Goal: Obtain resource: Obtain resource

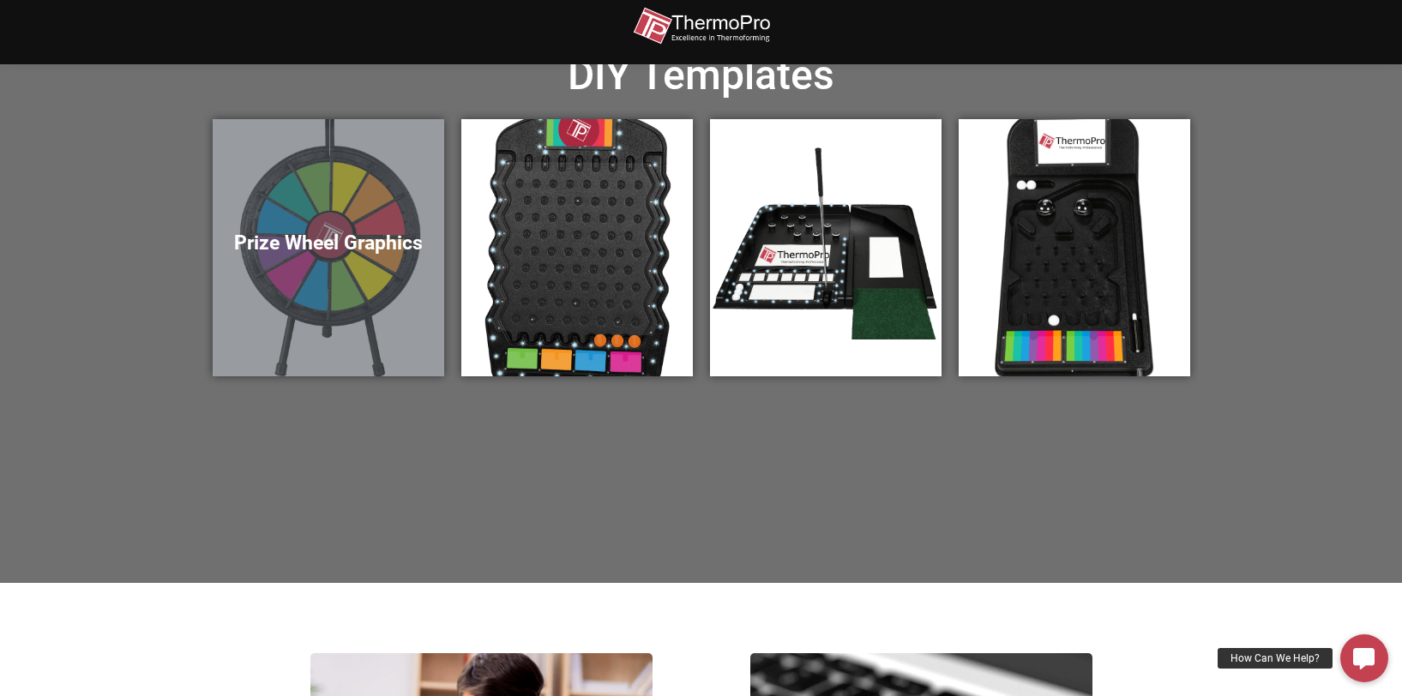
scroll to position [600, 0]
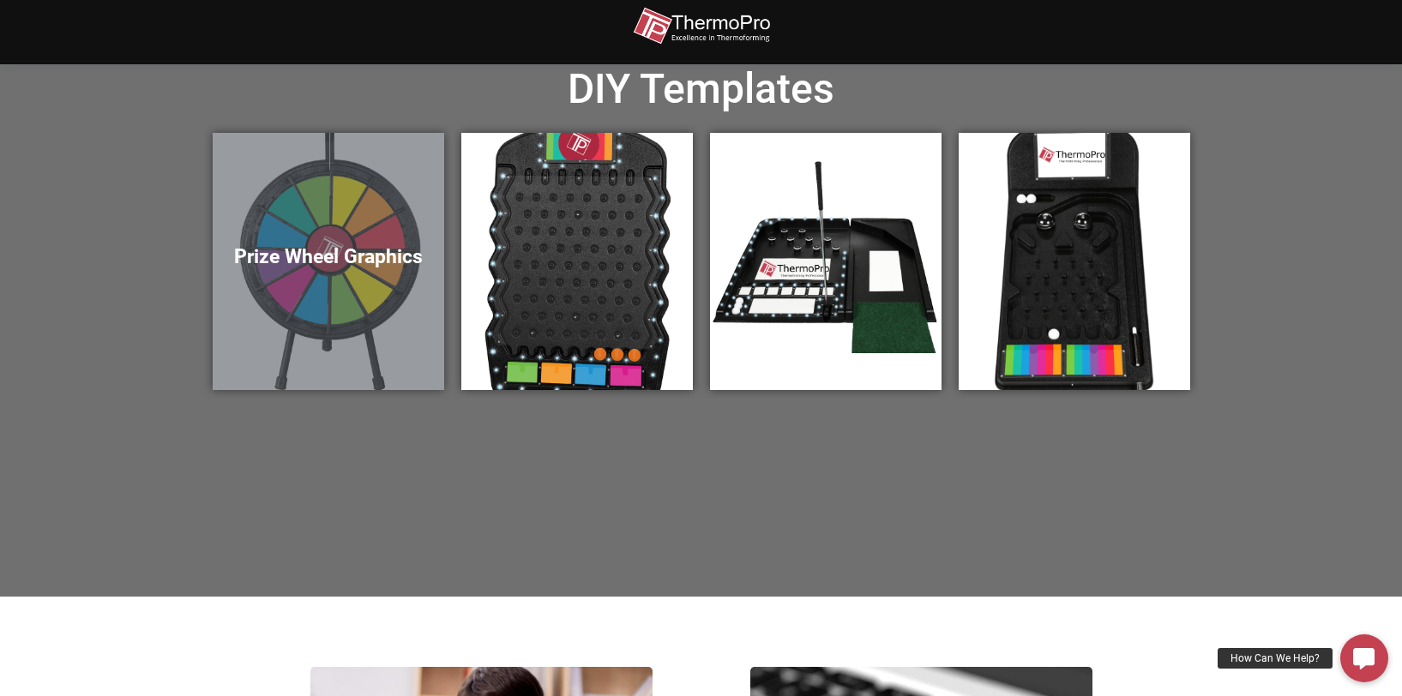
click at [345, 307] on div "Prize Wheel Graphics" at bounding box center [328, 261] width 231 height 257
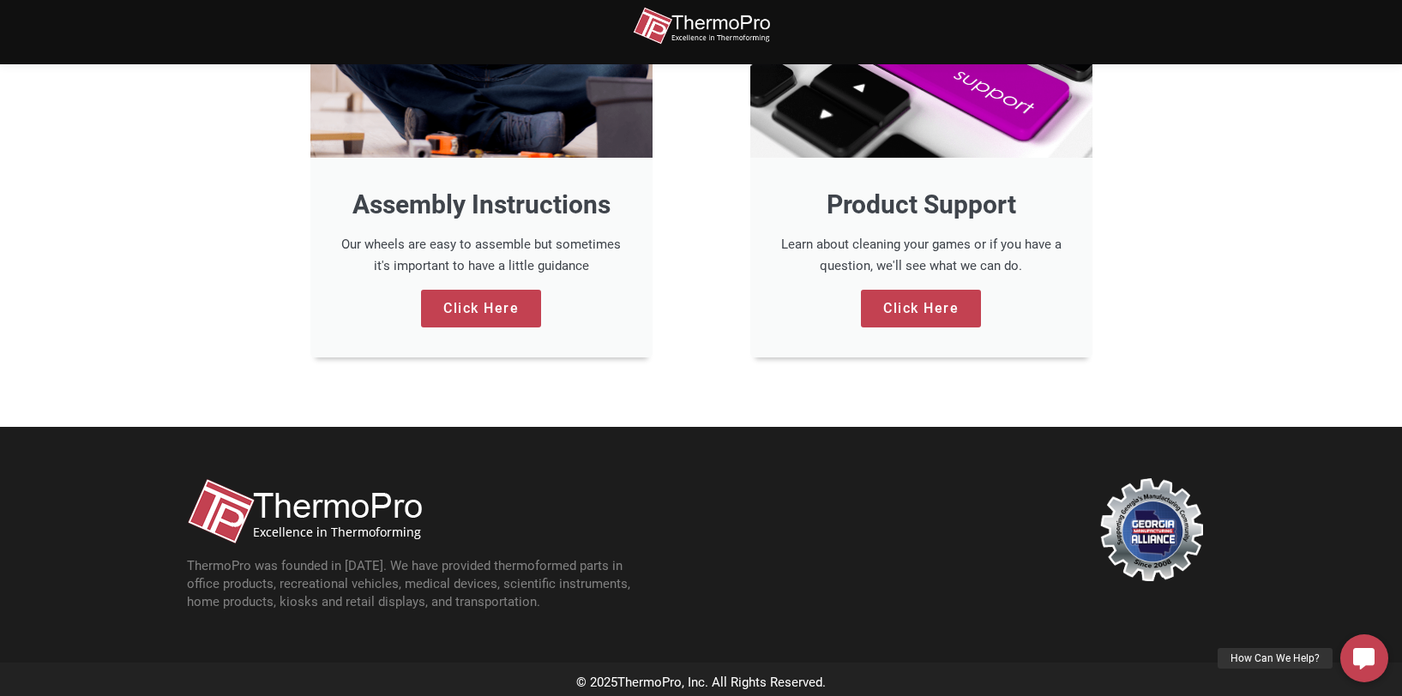
scroll to position [1464, 0]
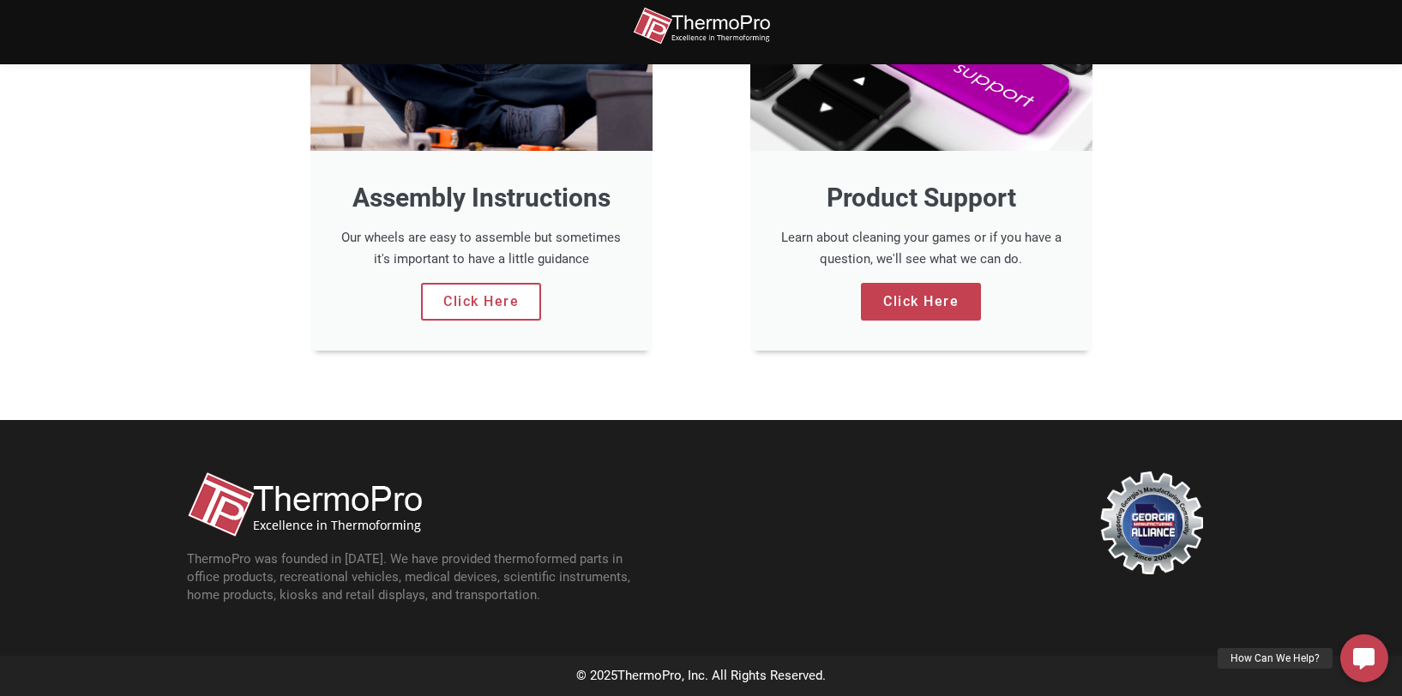
click at [505, 317] on link "Click Here" at bounding box center [481, 302] width 120 height 38
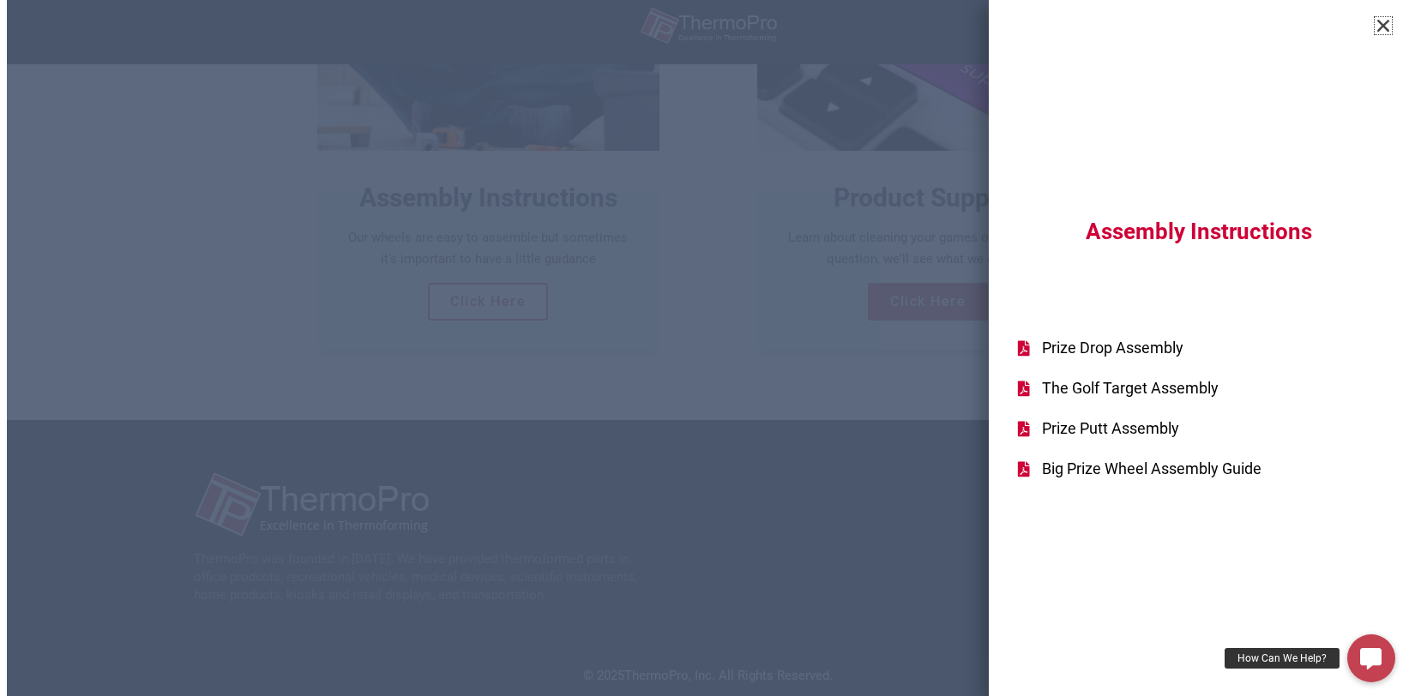
scroll to position [1468, 0]
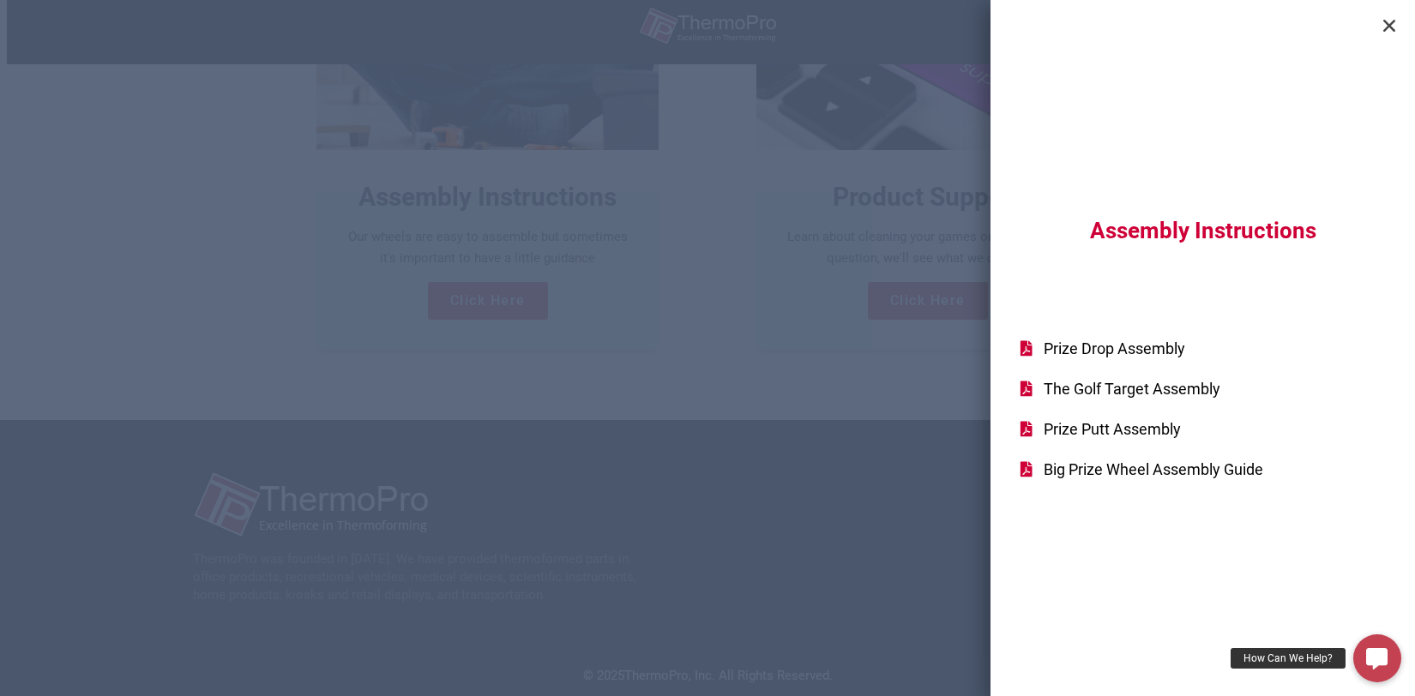
click at [1142, 478] on span "Big Prize Wheel Assembly Guide" at bounding box center [1151, 469] width 224 height 23
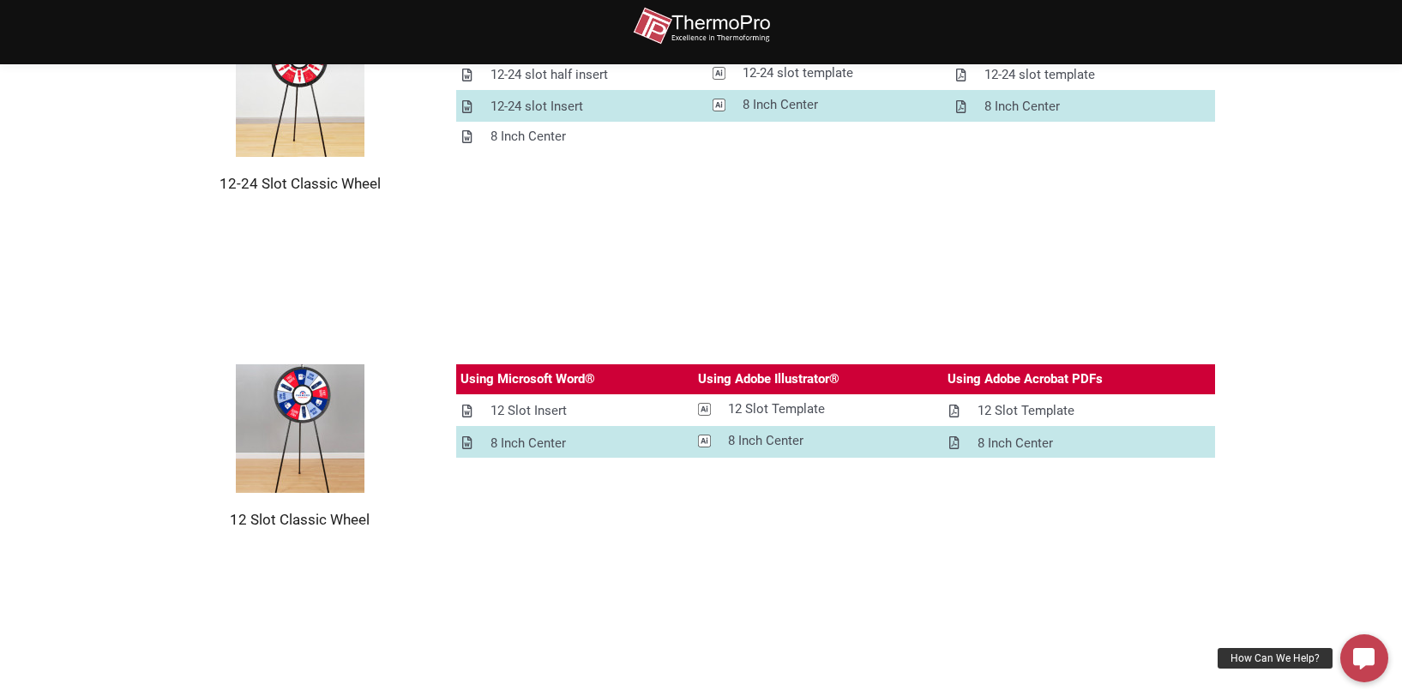
scroll to position [429, 0]
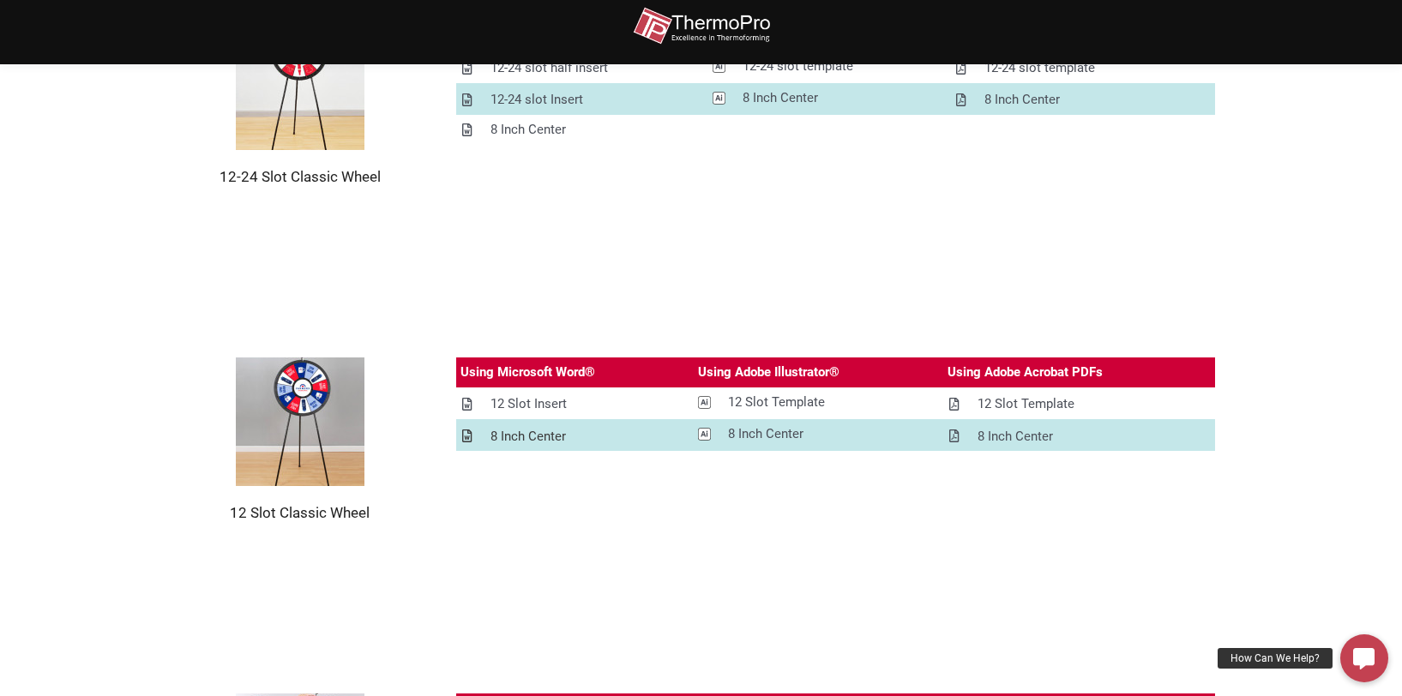
click at [541, 439] on div "8 Inch Center" at bounding box center [527, 436] width 75 height 21
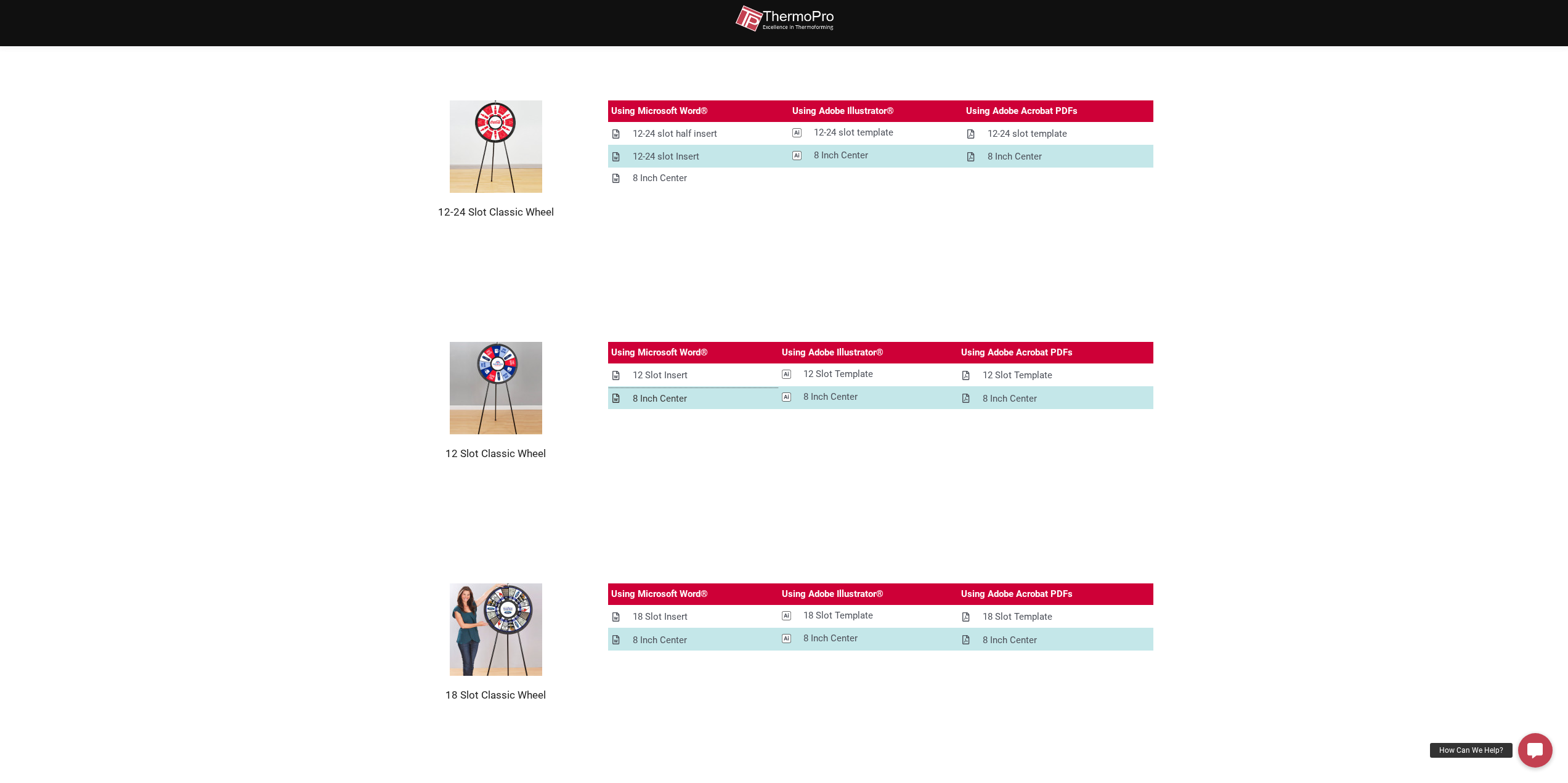
scroll to position [246, 0]
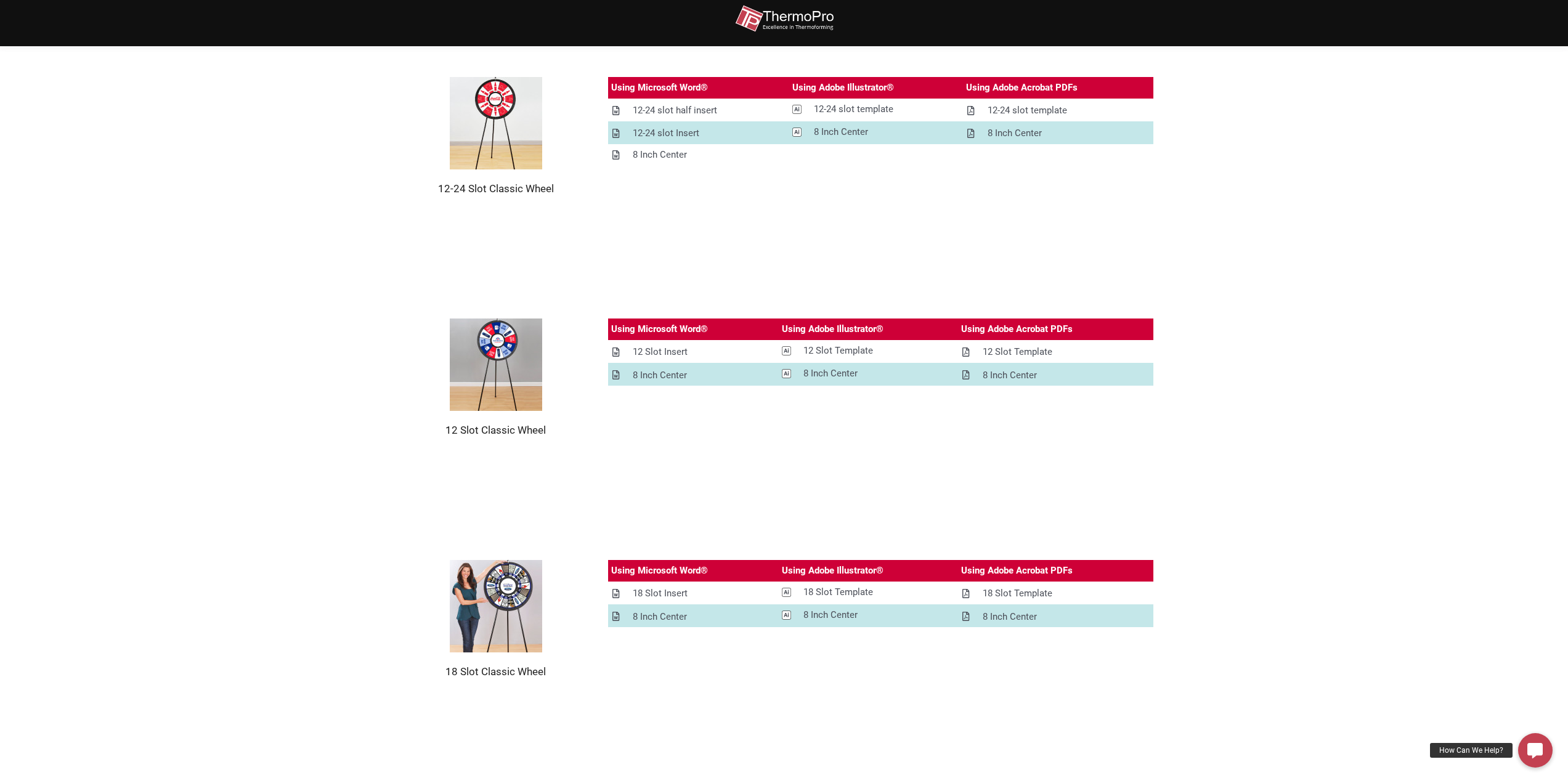
drag, startPoint x: 1287, startPoint y: 256, endPoint x: 1250, endPoint y: 416, distance: 164.2
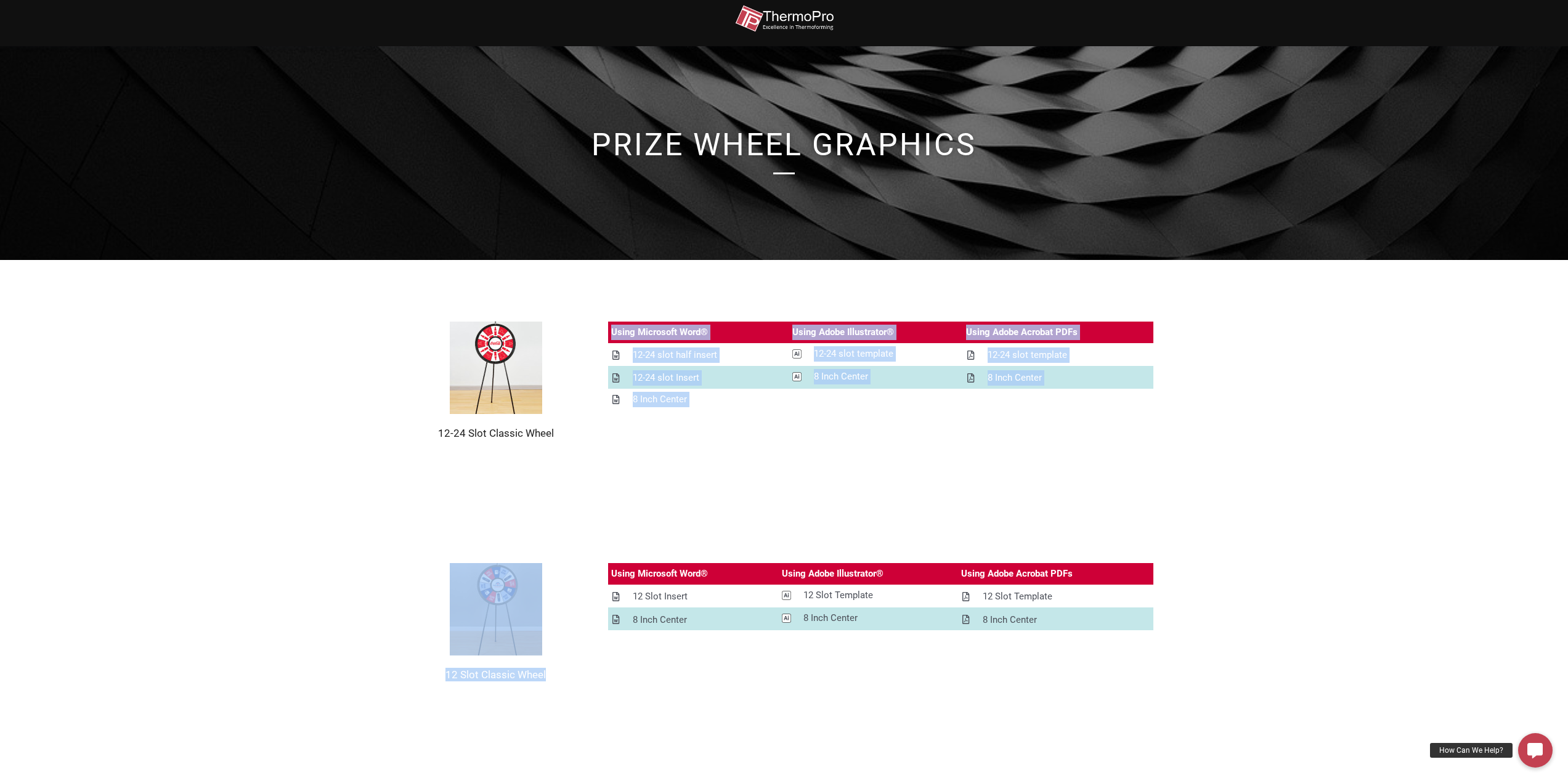
scroll to position [0, 0]
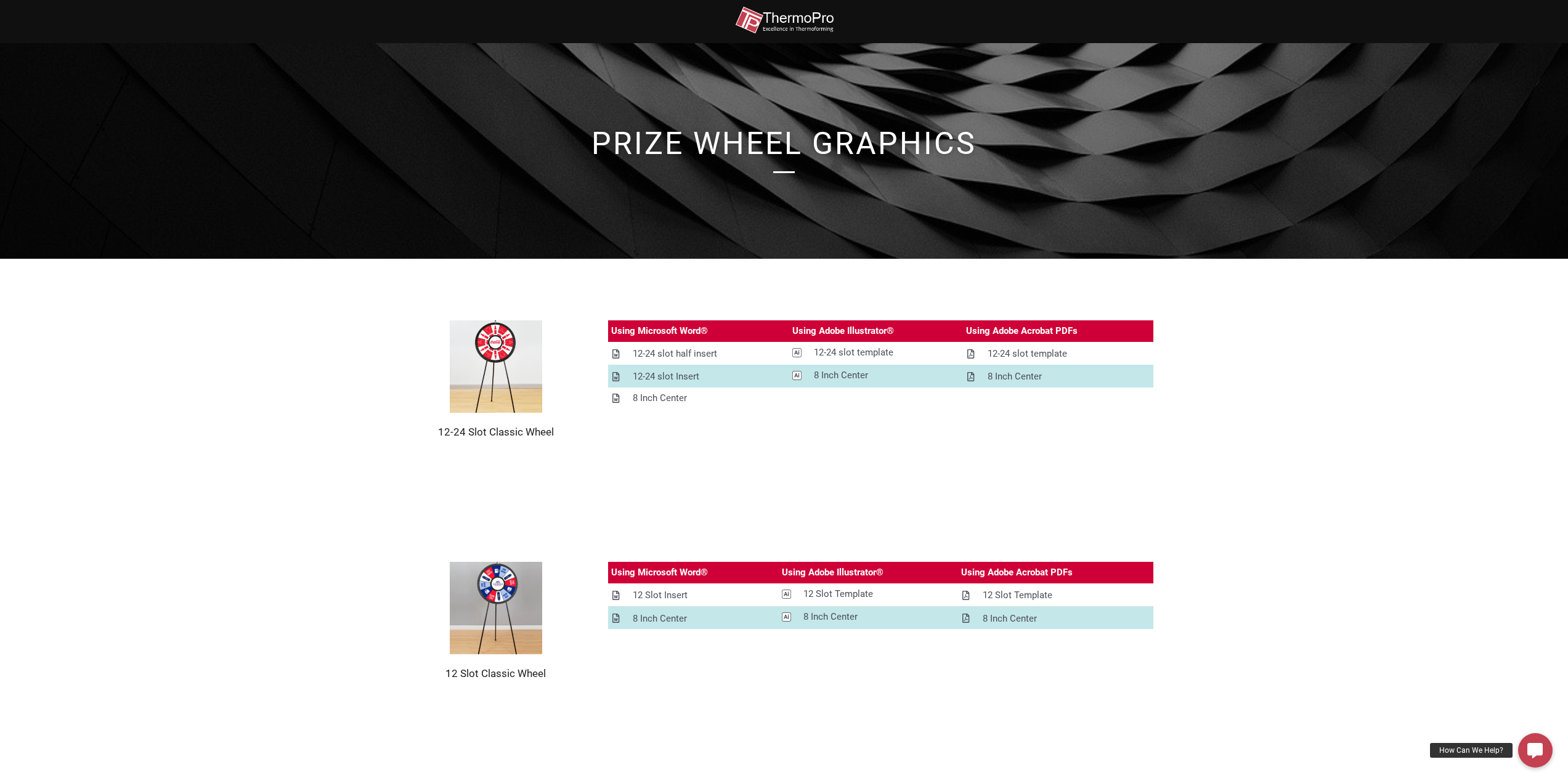
click at [1007, 446] on section "12-24 Slot Classic Wheel Using Microsoft Word® Using Adobe Illustrator® Using A…" at bounding box center [784, 379] width 1568 height 241
